Goal: Information Seeking & Learning: Learn about a topic

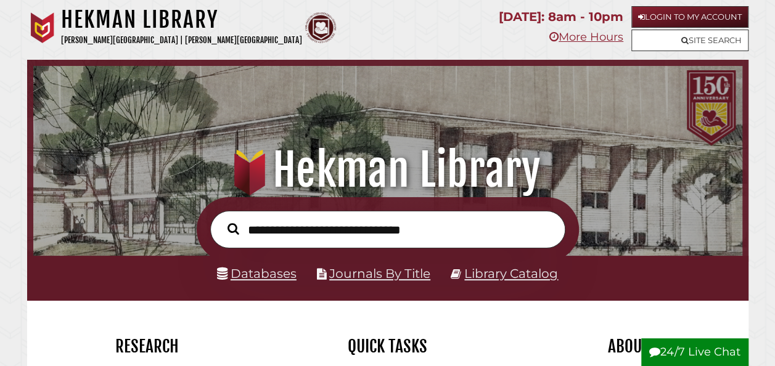
scroll to position [234, 703]
drag, startPoint x: 276, startPoint y: 276, endPoint x: 319, endPoint y: 273, distance: 42.7
click at [276, 276] on link "Databases" at bounding box center [257, 273] width 80 height 15
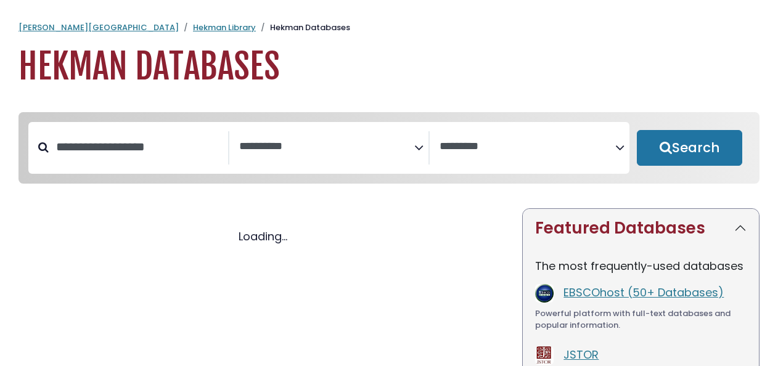
select select "Database Subject Filter"
select select "Database Vendors Filter"
select select "Database Subject Filter"
select select "Database Vendors Filter"
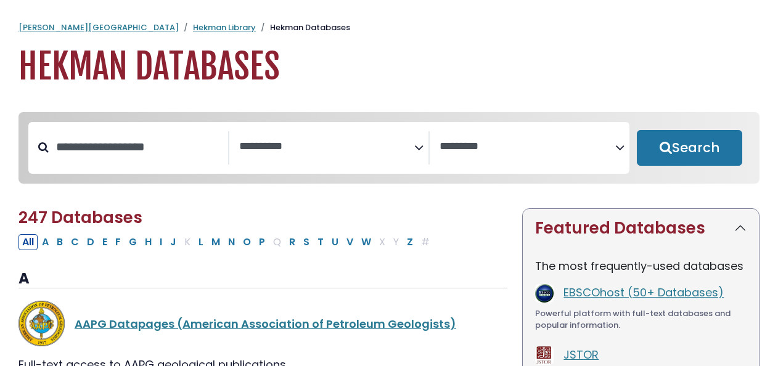
scroll to position [123, 0]
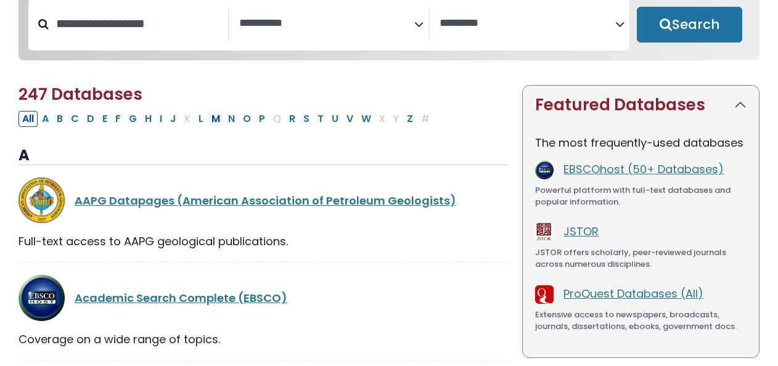
click at [211, 123] on button "M" at bounding box center [216, 119] width 16 height 16
select select "Database Subject Filter"
select select "Database Vendors Filter"
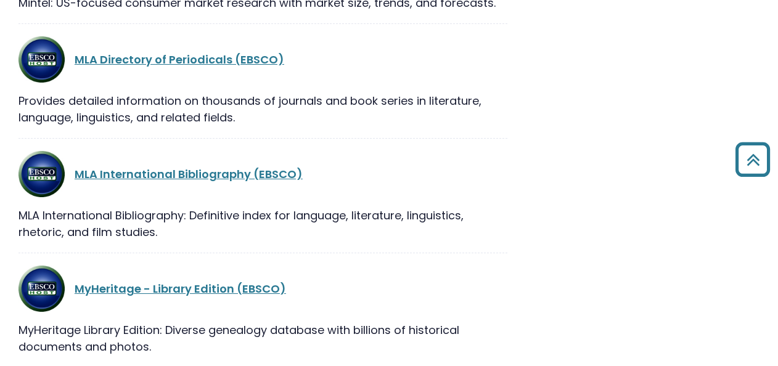
scroll to position [1320, 0]
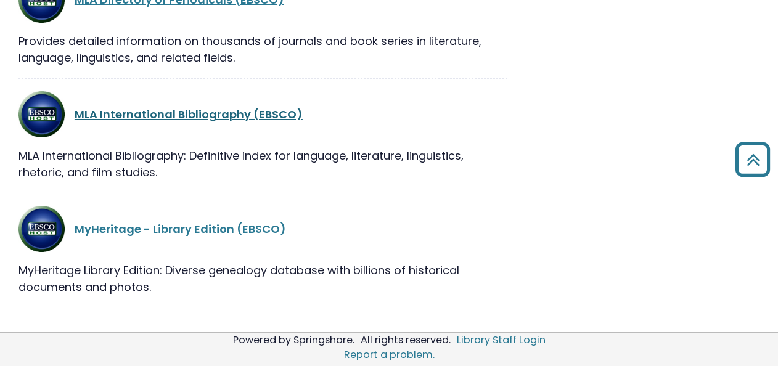
click at [165, 117] on link "MLA International Bibliography (EBSCO)" at bounding box center [189, 114] width 228 height 15
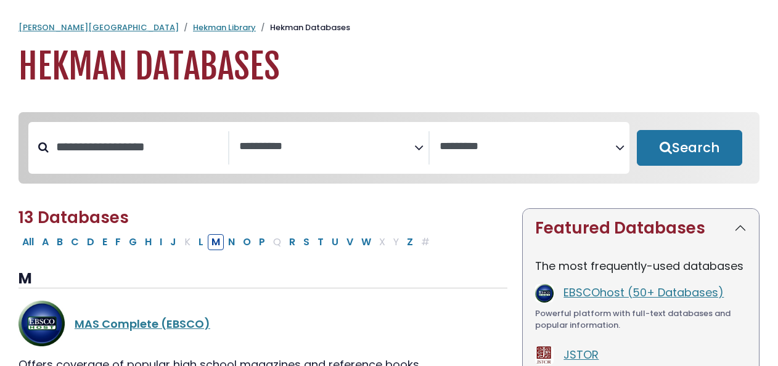
select select "Database Subject Filter"
select select "Database Vendors Filter"
click at [195, 247] on button "L" at bounding box center [201, 242] width 12 height 16
select select "Database Subject Filter"
select select "Database Vendors Filter"
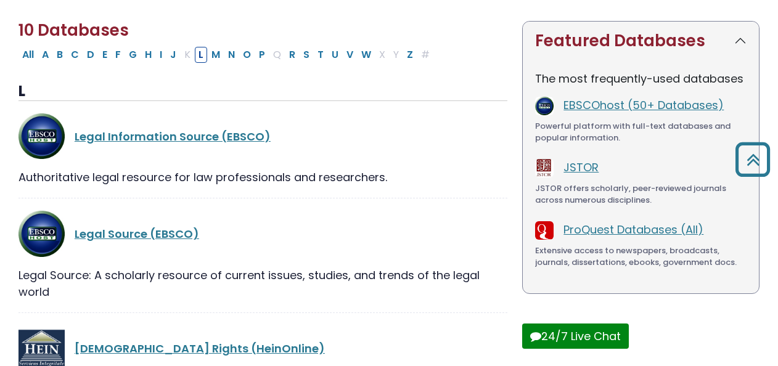
scroll to position [123, 0]
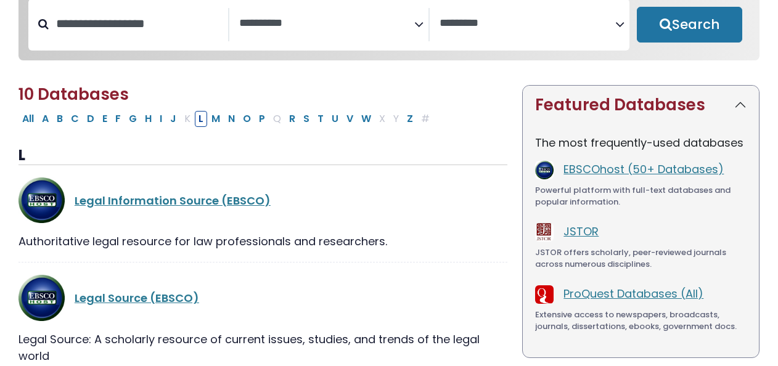
drag, startPoint x: 776, startPoint y: 102, endPoint x: 67, endPoint y: 102, distance: 708.6
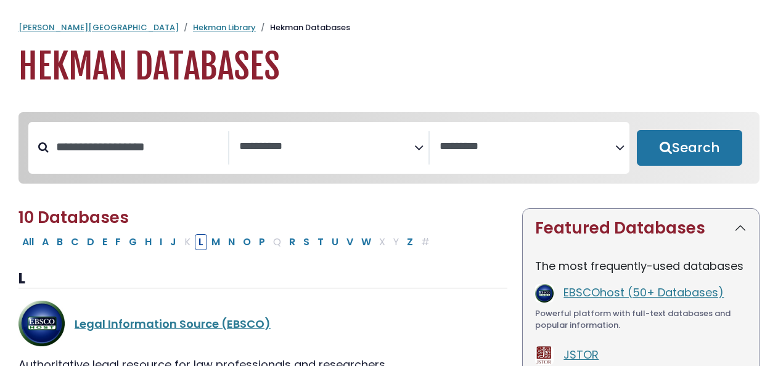
select select "Database Subject Filter"
select select "Database Vendors Filter"
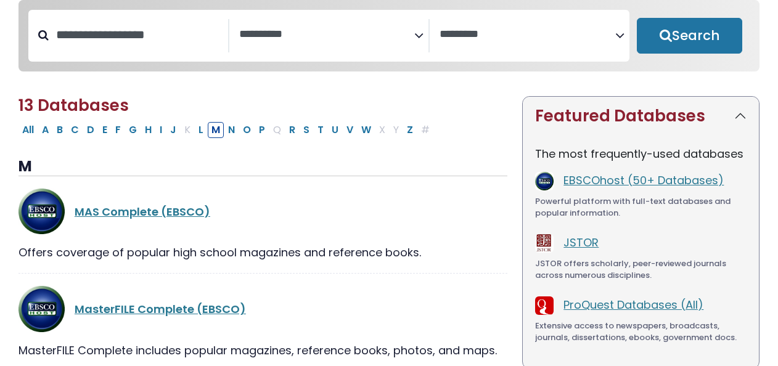
scroll to position [123, 0]
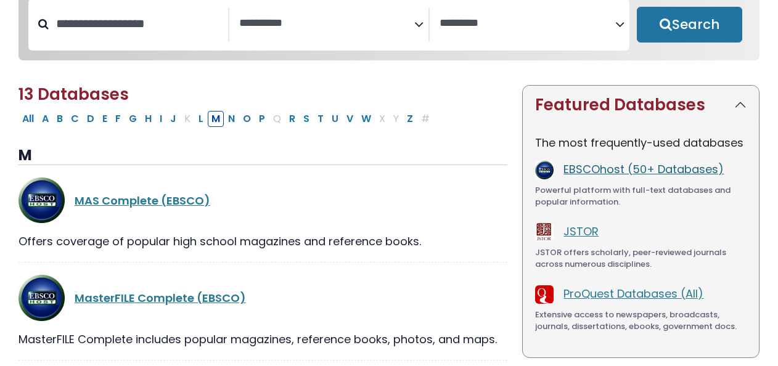
click at [595, 170] on link "EBSCOhost (50+ Databases)" at bounding box center [644, 169] width 160 height 15
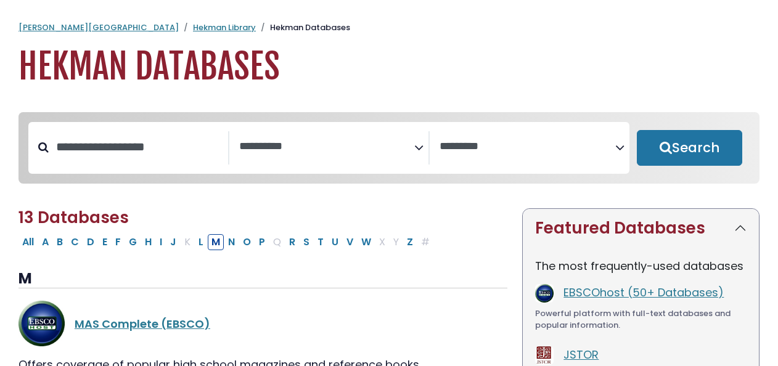
select select "Database Subject Filter"
select select "Database Vendors Filter"
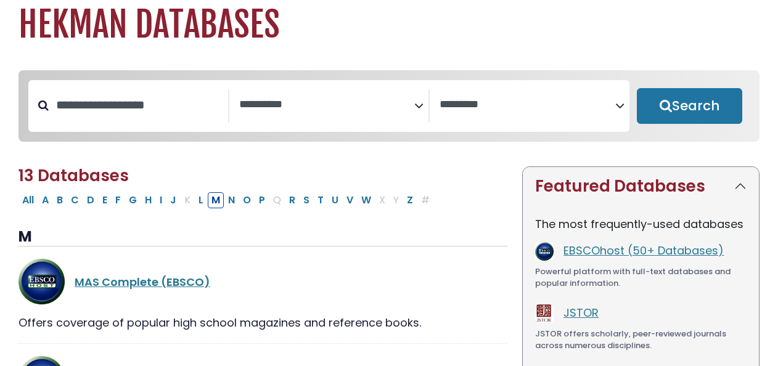
scroll to position [123, 0]
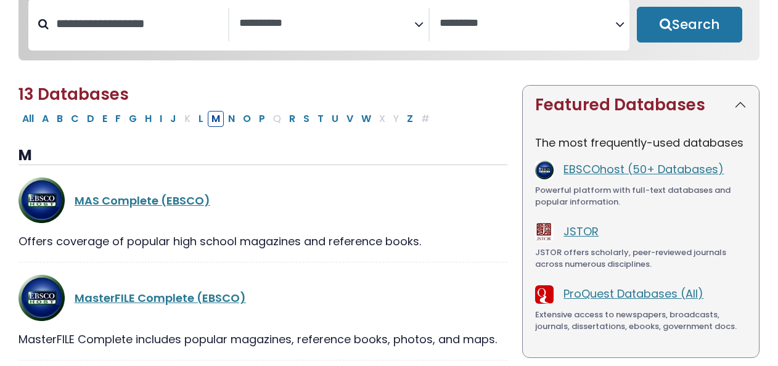
select select "Database Subject Filter"
select select "Database Vendors Filter"
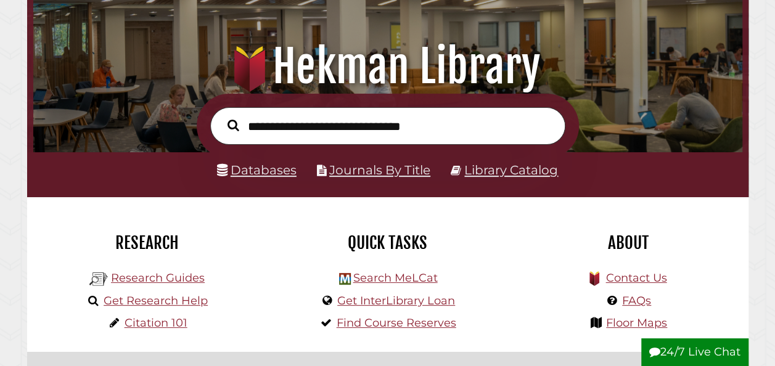
scroll to position [123, 0]
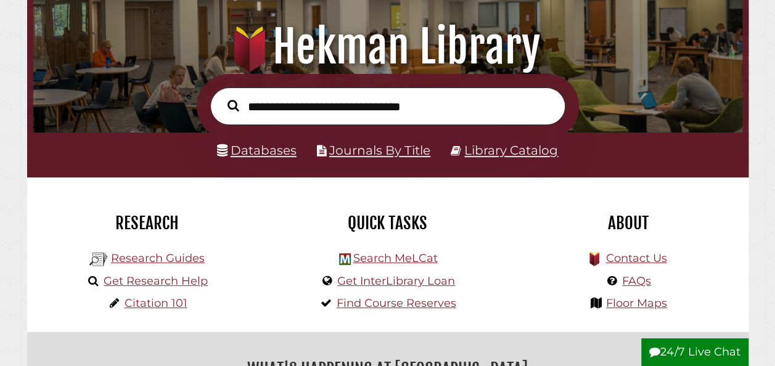
click at [437, 107] on input "text" at bounding box center [387, 106] width 355 height 37
type input "**********"
click at [221, 97] on button "Search" at bounding box center [233, 106] width 24 height 18
